Goal: Use online tool/utility: Utilize a website feature to perform a specific function

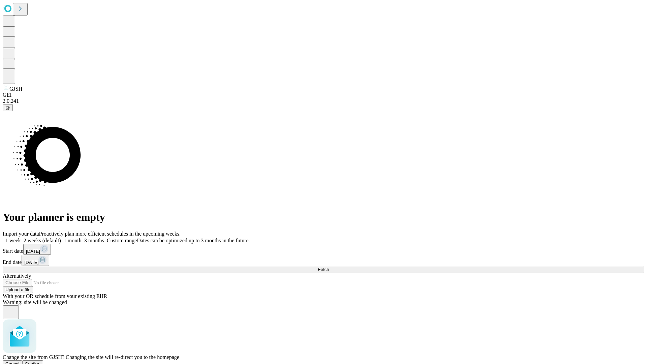
click at [41, 361] on span "Confirm" at bounding box center [33, 363] width 16 height 5
click at [61, 237] on label "2 weeks (default)" at bounding box center [41, 240] width 40 height 6
click at [329, 267] on span "Fetch" at bounding box center [323, 269] width 11 height 5
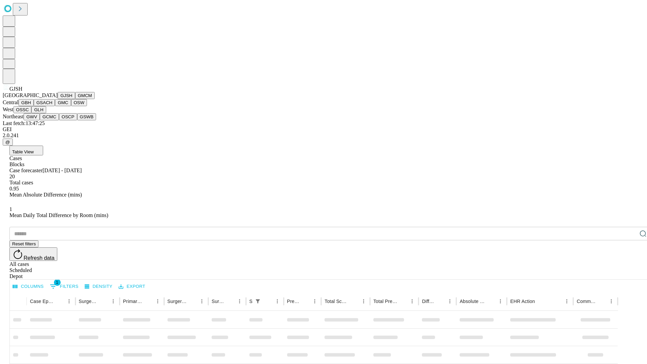
click at [75, 99] on button "GMCM" at bounding box center [85, 95] width 20 height 7
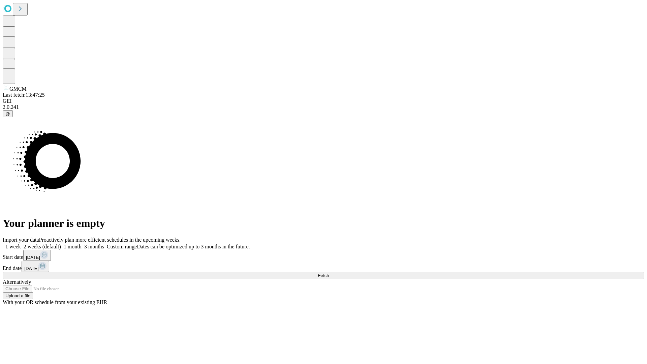
click at [329, 273] on span "Fetch" at bounding box center [323, 275] width 11 height 5
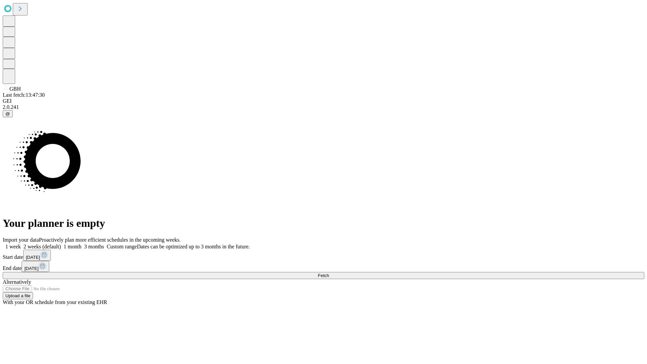
click at [61, 244] on label "2 weeks (default)" at bounding box center [41, 247] width 40 height 6
click at [329, 273] on span "Fetch" at bounding box center [323, 275] width 11 height 5
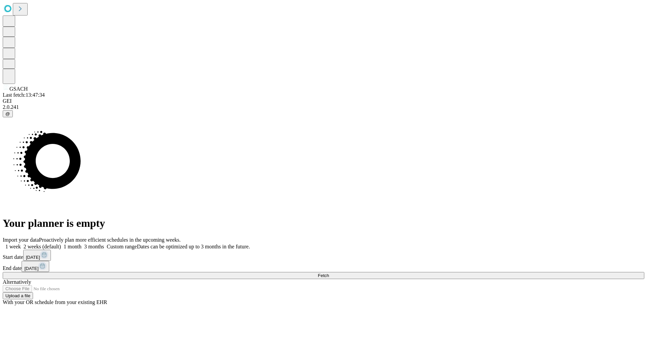
click at [329, 273] on span "Fetch" at bounding box center [323, 275] width 11 height 5
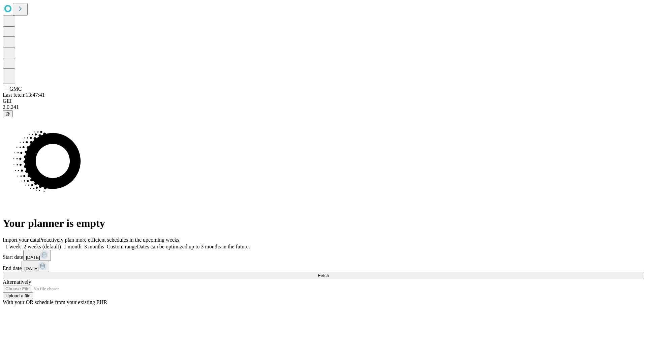
click at [329, 273] on span "Fetch" at bounding box center [323, 275] width 11 height 5
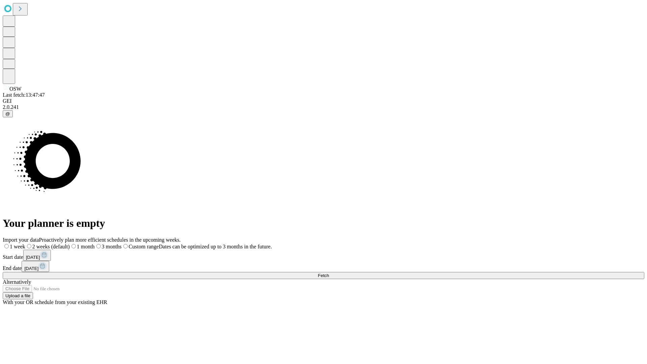
click at [70, 244] on label "2 weeks (default)" at bounding box center [47, 247] width 44 height 6
click at [329, 273] on span "Fetch" at bounding box center [323, 275] width 11 height 5
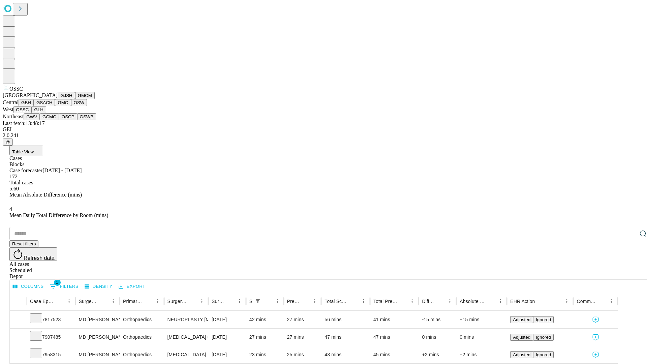
click at [46, 113] on button "GLH" at bounding box center [38, 109] width 14 height 7
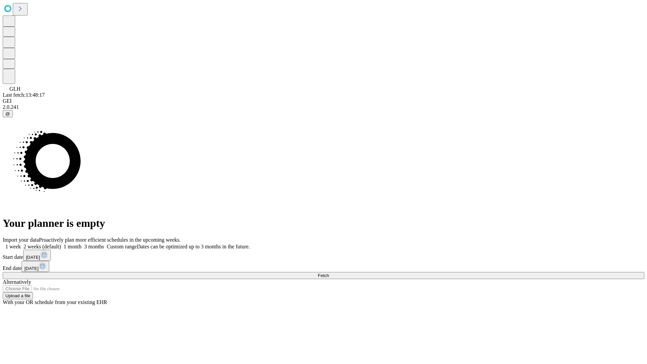
click at [61, 244] on label "2 weeks (default)" at bounding box center [41, 247] width 40 height 6
click at [329, 273] on span "Fetch" at bounding box center [323, 275] width 11 height 5
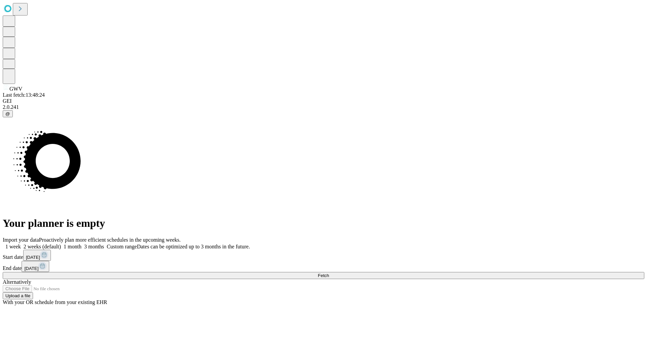
click at [329, 273] on span "Fetch" at bounding box center [323, 275] width 11 height 5
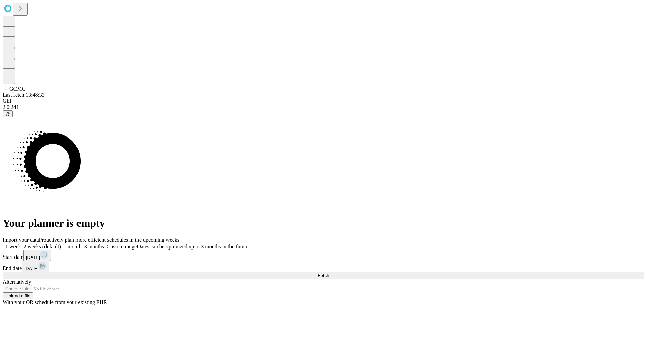
click at [61, 244] on label "2 weeks (default)" at bounding box center [41, 247] width 40 height 6
click at [329, 273] on span "Fetch" at bounding box center [323, 275] width 11 height 5
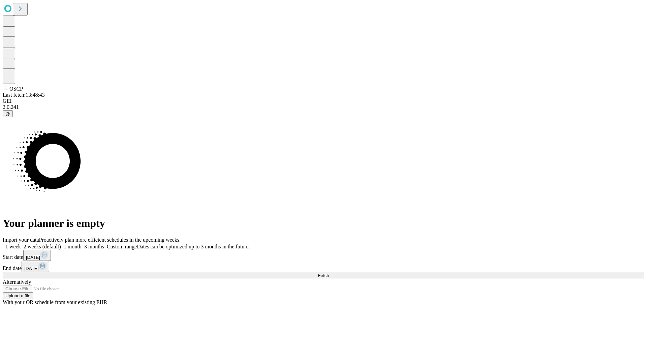
click at [329, 273] on span "Fetch" at bounding box center [323, 275] width 11 height 5
